Goal: Browse casually: Explore the website without a specific task or goal

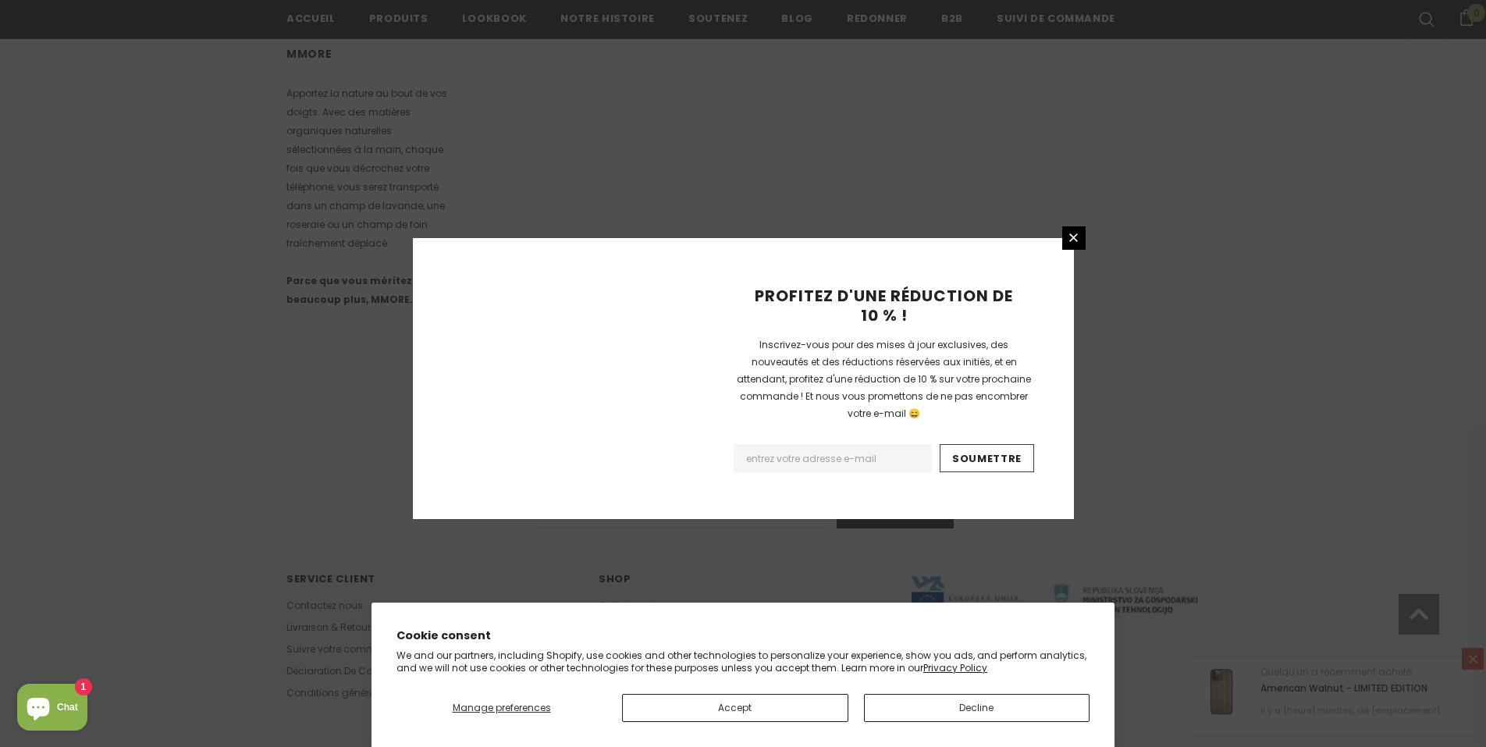
scroll to position [890, 0]
